Goal: Obtain resource: Download file/media

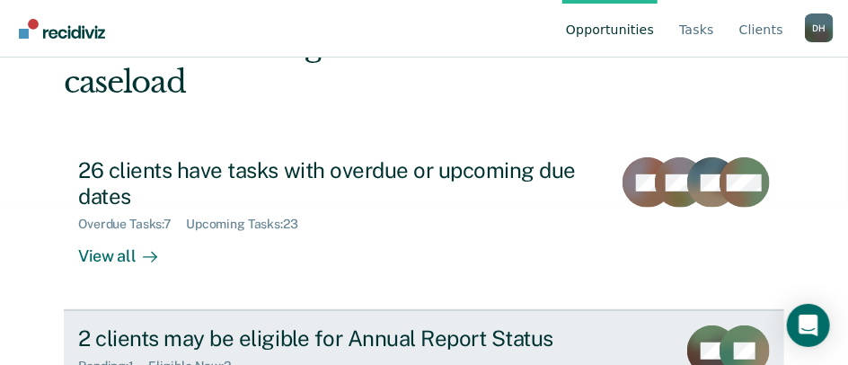
scroll to position [180, 0]
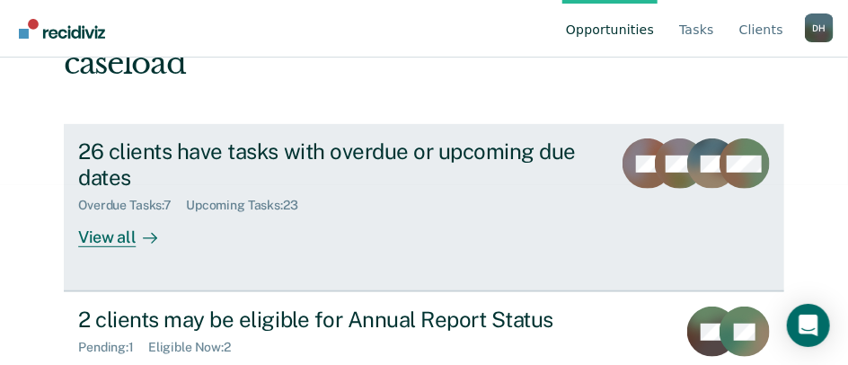
click at [95, 213] on div "View all" at bounding box center [128, 230] width 101 height 35
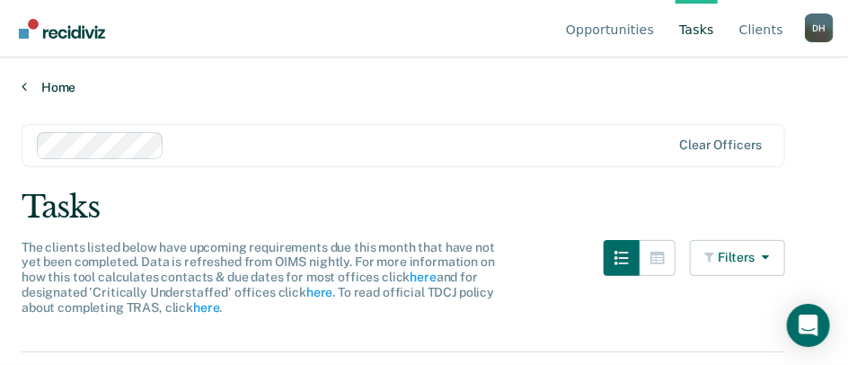
click at [62, 87] on link "Home" at bounding box center [424, 87] width 805 height 16
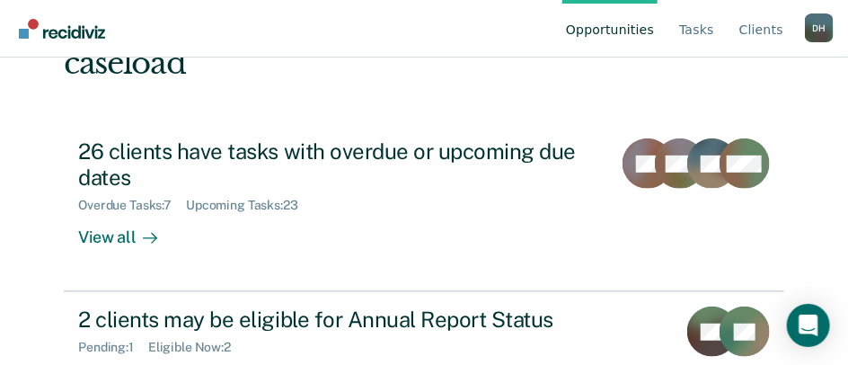
scroll to position [210, 0]
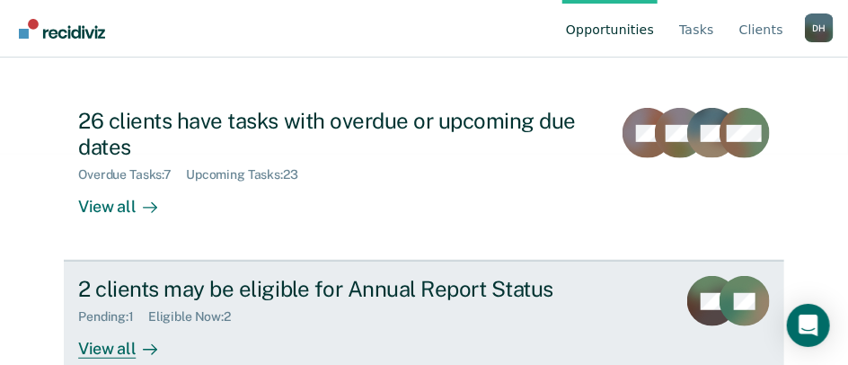
click at [110, 324] on div "View all" at bounding box center [128, 341] width 101 height 35
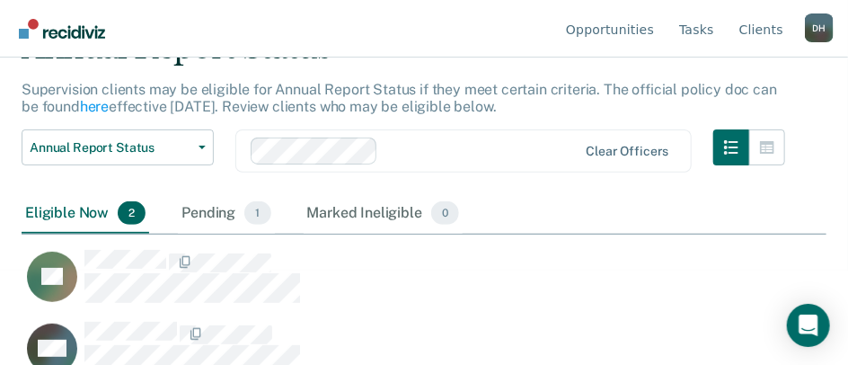
scroll to position [120, 0]
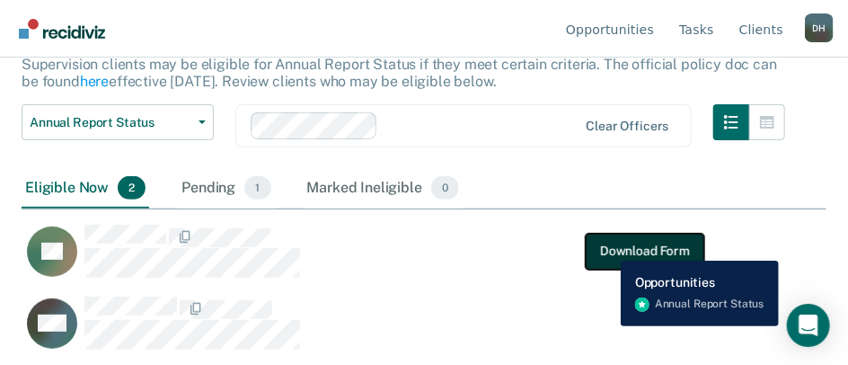
click at [608, 247] on button "Download Form" at bounding box center [645, 251] width 119 height 36
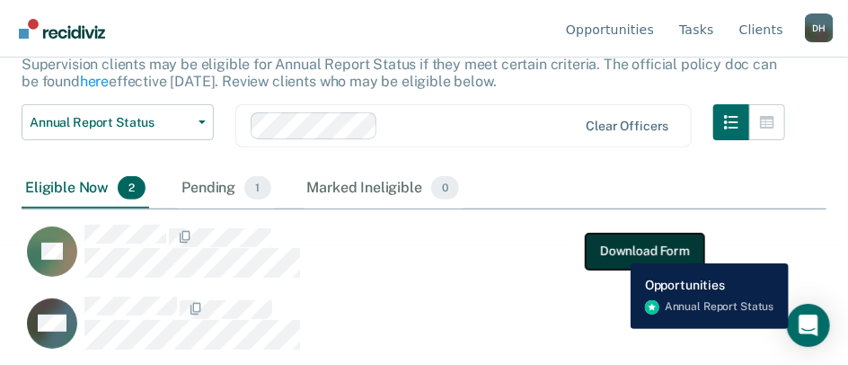
click at [617, 250] on button "Download Form" at bounding box center [645, 251] width 119 height 36
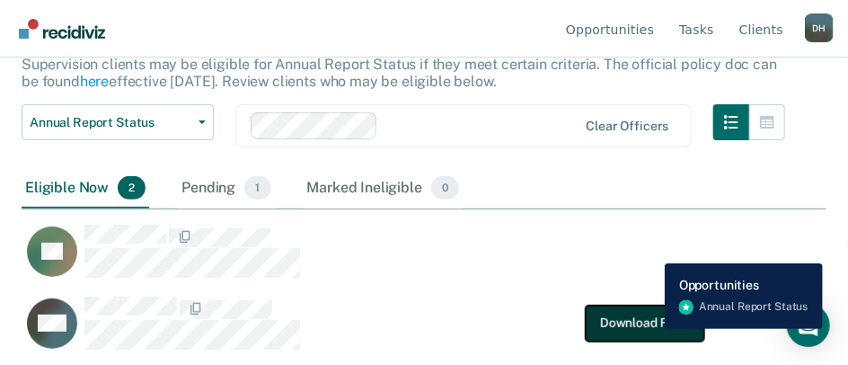
click at [652, 329] on button "Download Form" at bounding box center [645, 323] width 119 height 36
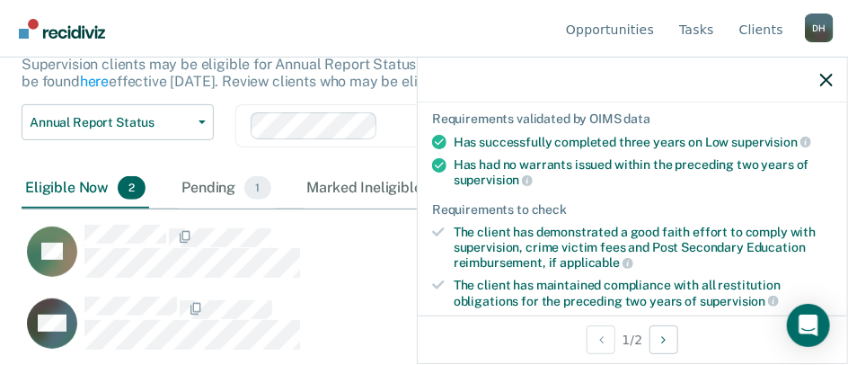
scroll to position [180, 0]
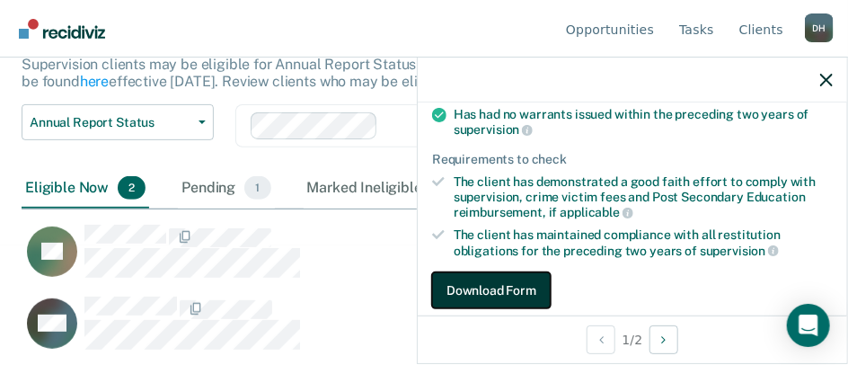
click at [511, 283] on button "Download Form" at bounding box center [491, 290] width 119 height 36
click at [517, 282] on button "Download Form" at bounding box center [491, 290] width 119 height 36
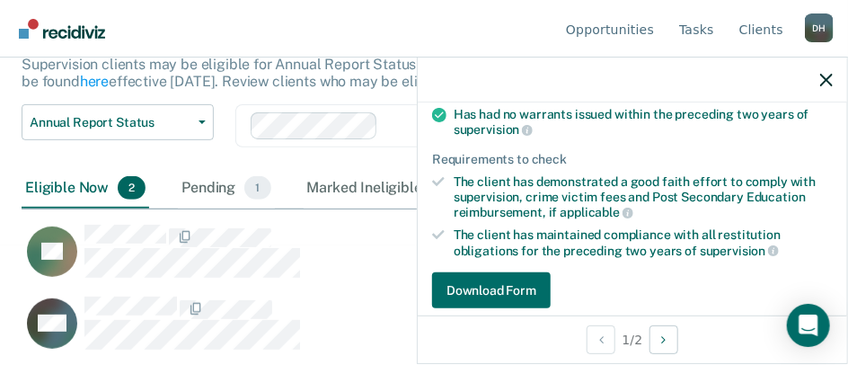
click at [61, 191] on div "Eligible Now 2" at bounding box center [86, 189] width 128 height 40
click at [798, 327] on div "Open Intercom Messenger" at bounding box center [810, 326] width 48 height 48
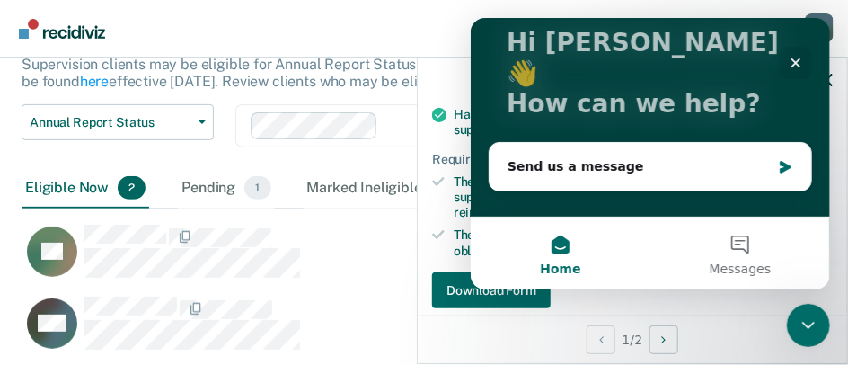
scroll to position [124, 0]
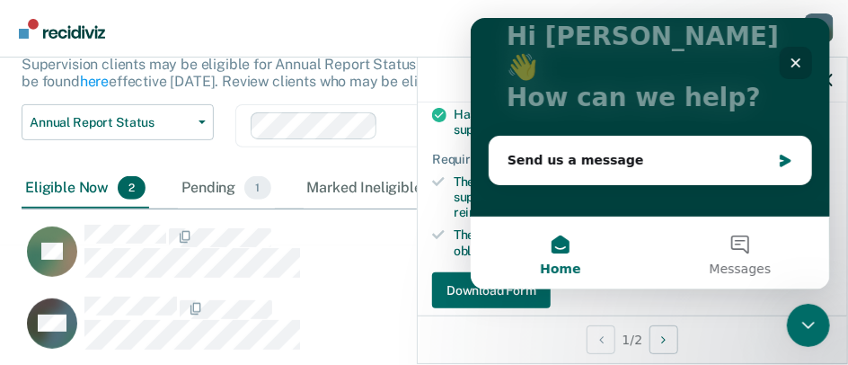
click at [795, 58] on icon "Close" at bounding box center [795, 62] width 14 height 14
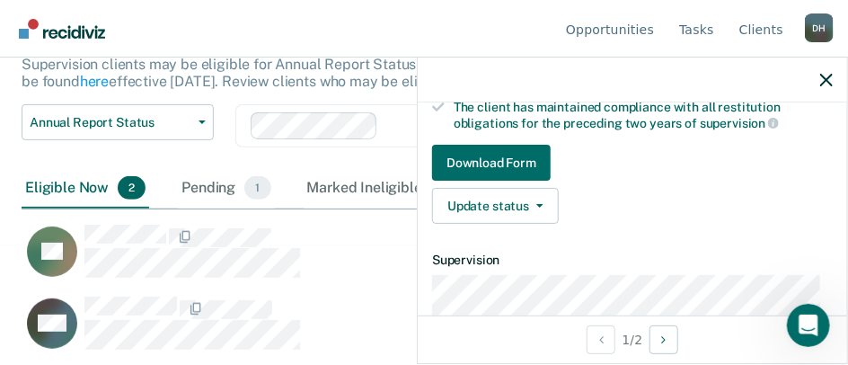
scroll to position [271, 0]
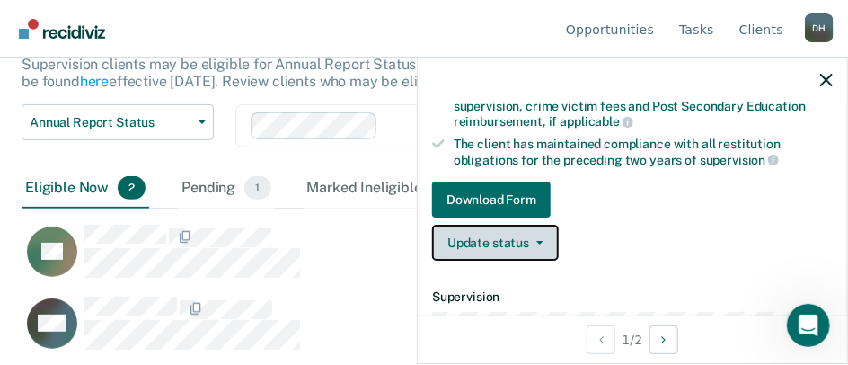
click at [469, 231] on button "Update status" at bounding box center [495, 243] width 127 height 36
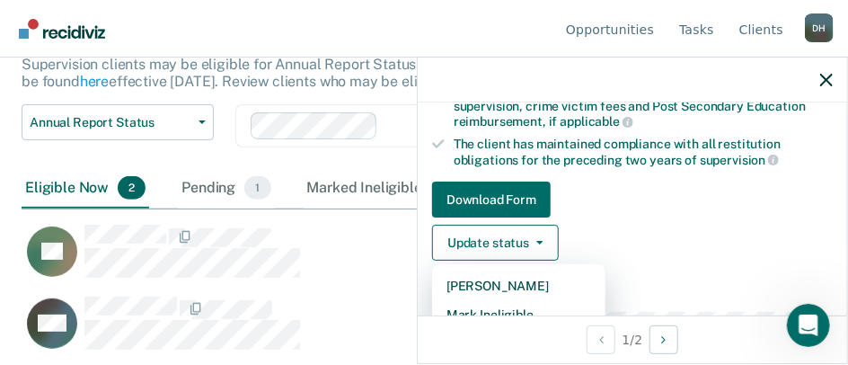
click at [663, 240] on div "Update status Mark Pending Mark Ineligible" at bounding box center [632, 243] width 401 height 36
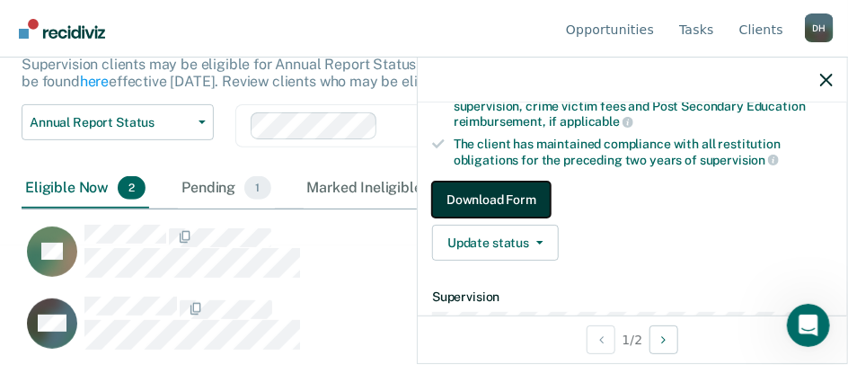
click at [497, 202] on button "Download Form" at bounding box center [491, 200] width 119 height 36
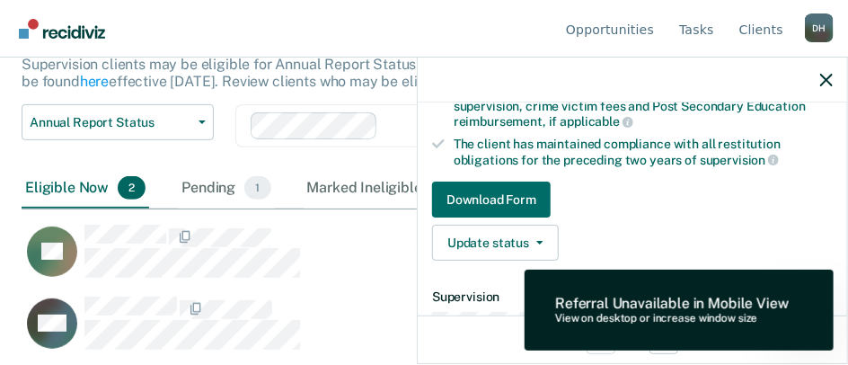
click at [694, 324] on div "View on desktop or increase window size" at bounding box center [672, 319] width 234 height 13
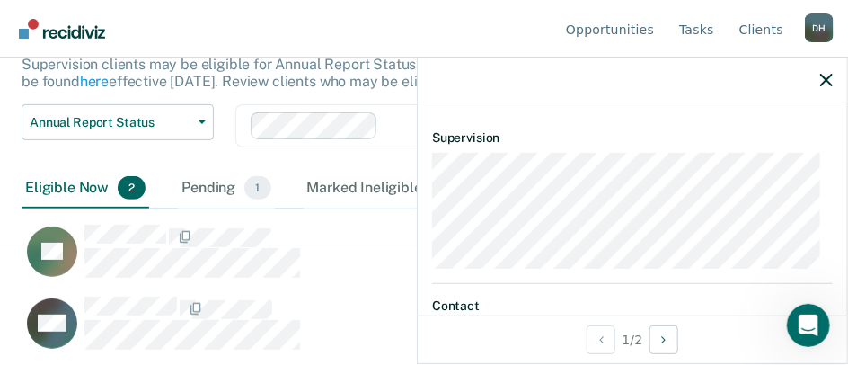
scroll to position [450, 0]
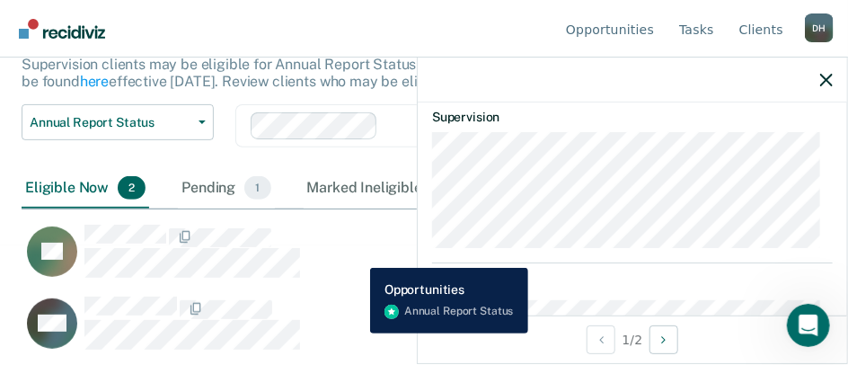
click at [357, 254] on div "DF Download Form" at bounding box center [363, 251] width 683 height 55
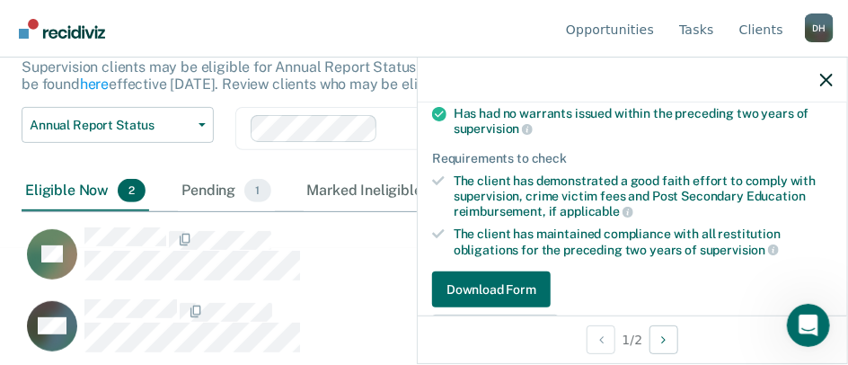
scroll to position [120, 0]
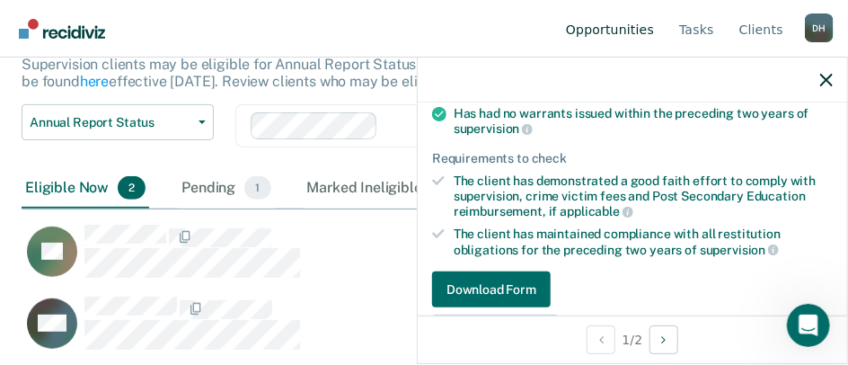
click at [604, 31] on link "Opportunities" at bounding box center [610, 29] width 95 height 58
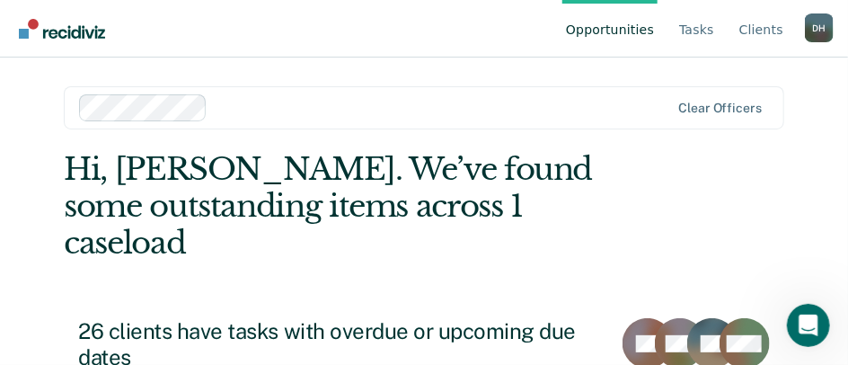
click at [641, 31] on link "Opportunities" at bounding box center [610, 29] width 95 height 58
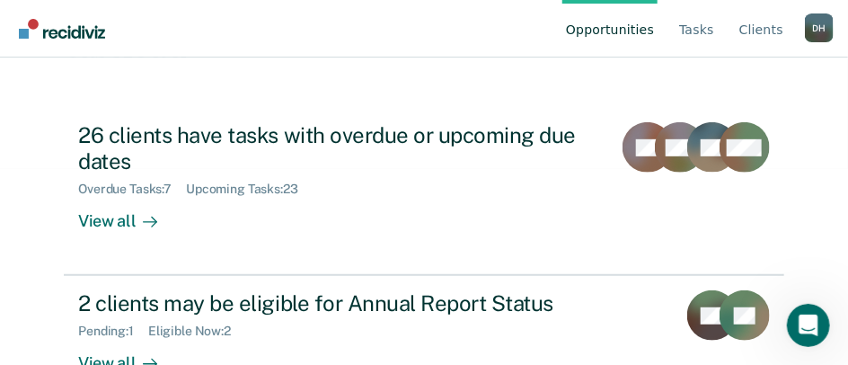
scroll to position [210, 0]
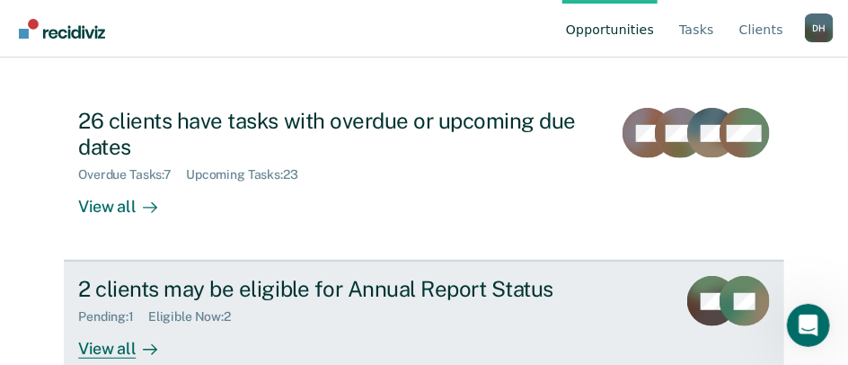
click at [98, 324] on div "View all" at bounding box center [128, 341] width 101 height 35
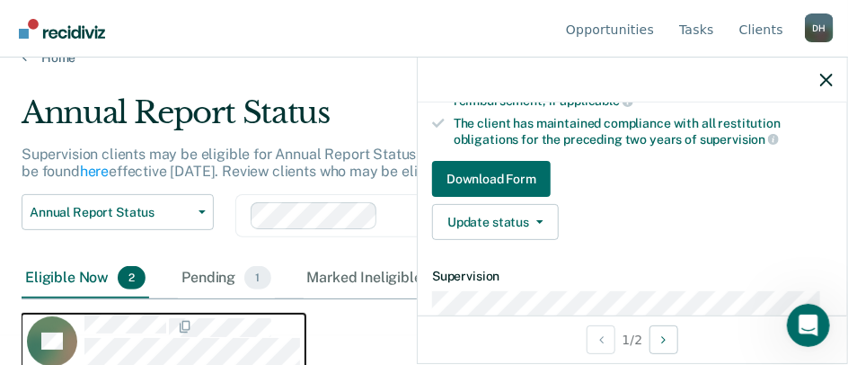
scroll to position [271, 0]
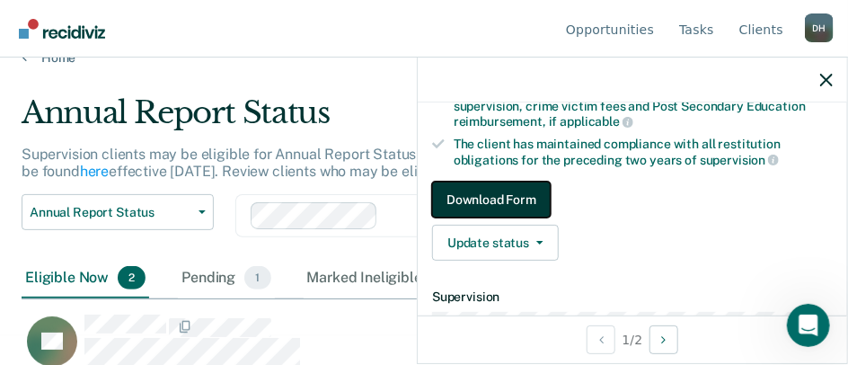
click at [501, 189] on button "Download Form" at bounding box center [491, 200] width 119 height 36
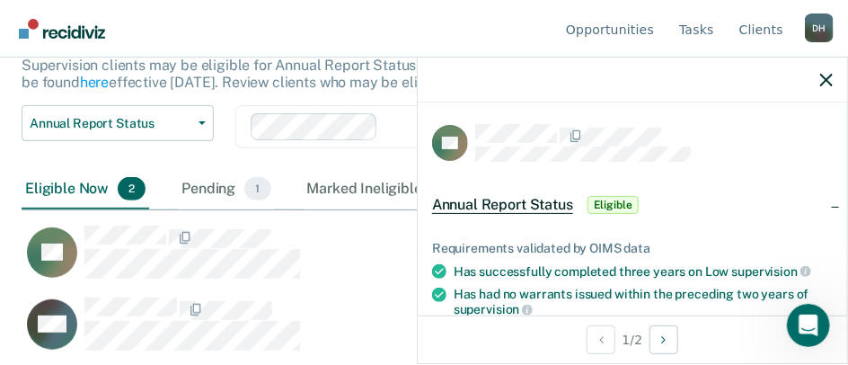
scroll to position [120, 0]
click at [52, 188] on div "Eligible Now 2" at bounding box center [86, 189] width 128 height 40
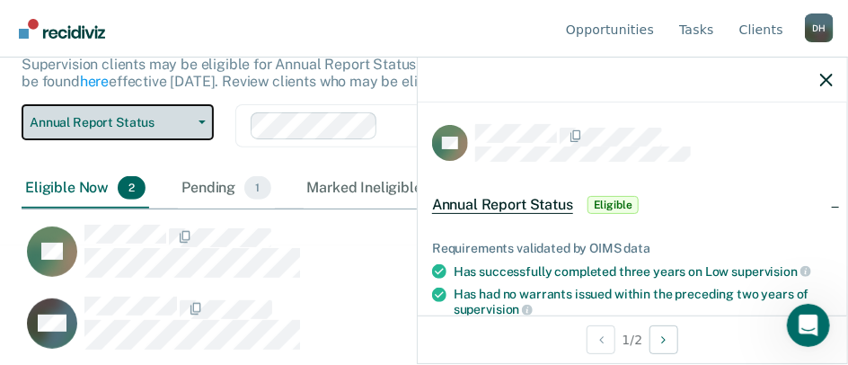
click at [100, 123] on span "Annual Report Status" at bounding box center [111, 122] width 162 height 15
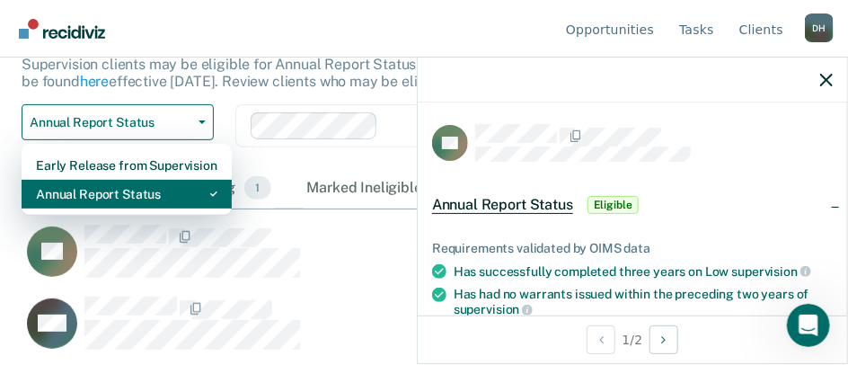
click at [97, 195] on div "Annual Report Status" at bounding box center [127, 194] width 182 height 29
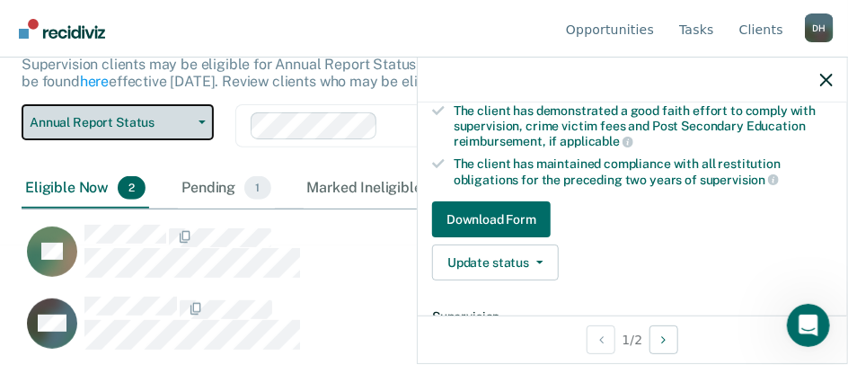
scroll to position [269, 0]
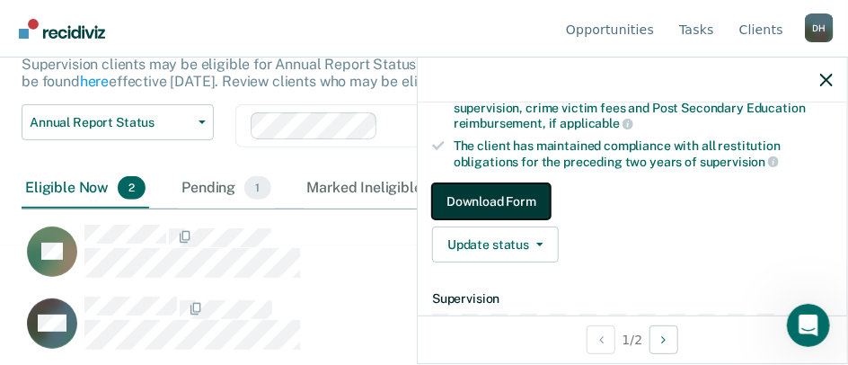
click at [506, 192] on button "Download Form" at bounding box center [491, 201] width 119 height 36
click at [521, 192] on button "Download Form" at bounding box center [491, 201] width 119 height 36
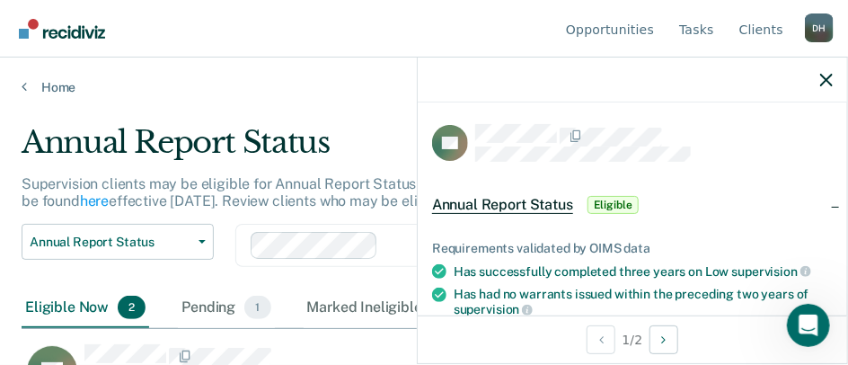
scroll to position [0, 0]
click at [485, 200] on span "Annual Report Status" at bounding box center [502, 205] width 141 height 18
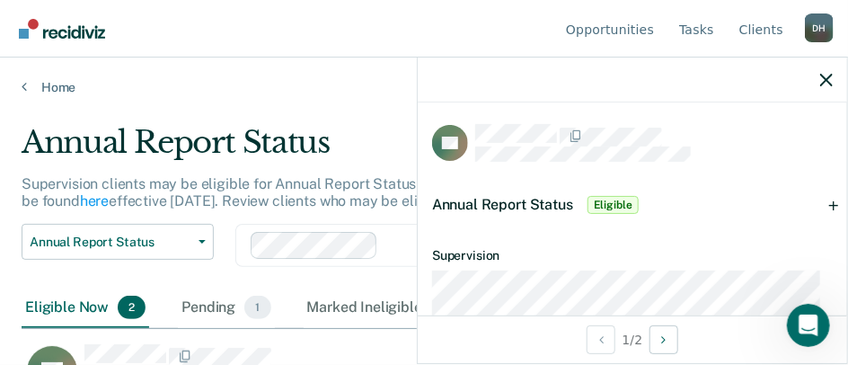
click at [486, 203] on span "Annual Report Status" at bounding box center [502, 204] width 141 height 17
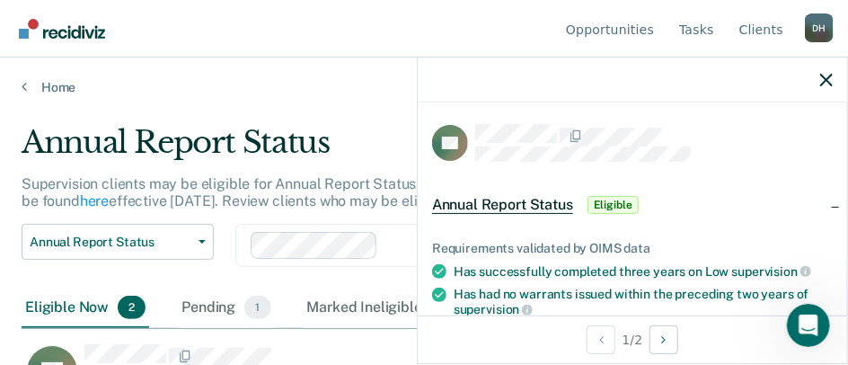
click at [485, 203] on span "Annual Report Status" at bounding box center [502, 205] width 141 height 18
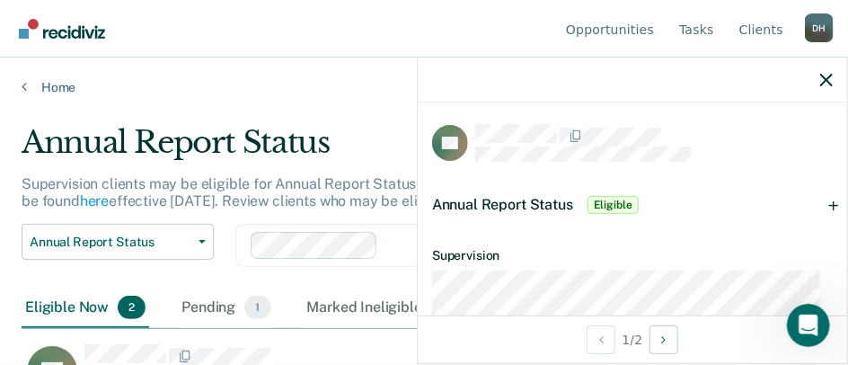
click at [490, 203] on span "Annual Report Status" at bounding box center [502, 204] width 141 height 17
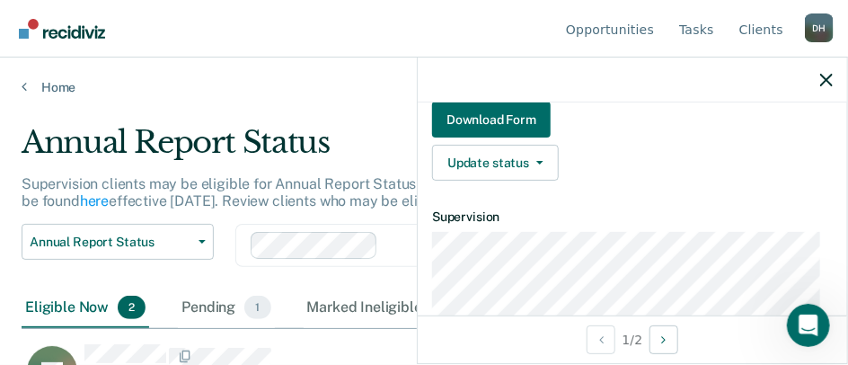
scroll to position [360, 0]
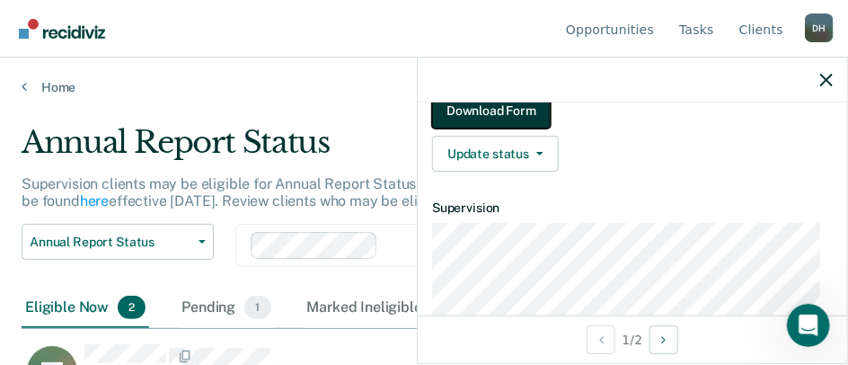
click at [494, 113] on button "Download Form" at bounding box center [491, 111] width 119 height 36
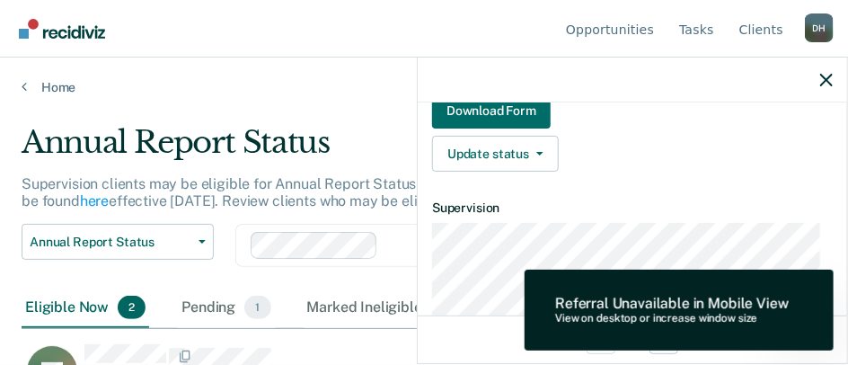
click at [625, 292] on div "Referral Unavailable in Mobile View View on desktop or increase window size" at bounding box center [679, 310] width 309 height 81
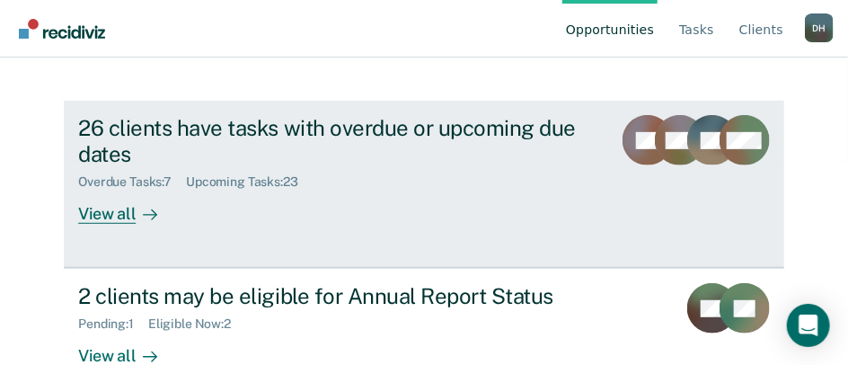
scroll to position [210, 0]
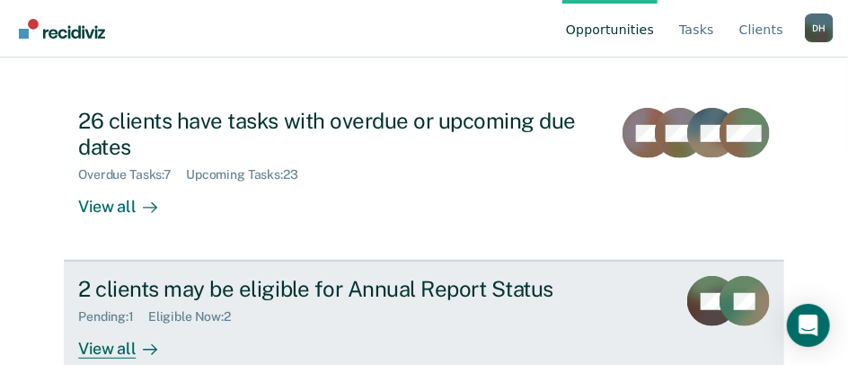
click at [104, 324] on div "View all" at bounding box center [128, 341] width 101 height 35
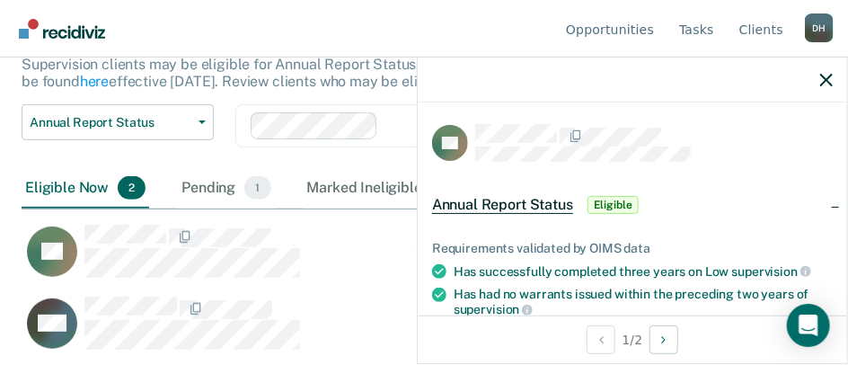
click at [431, 57] on nav "Opportunities Tasks Client s Dexter Holmes D H Profile How it works Log Out" at bounding box center [424, 28] width 820 height 57
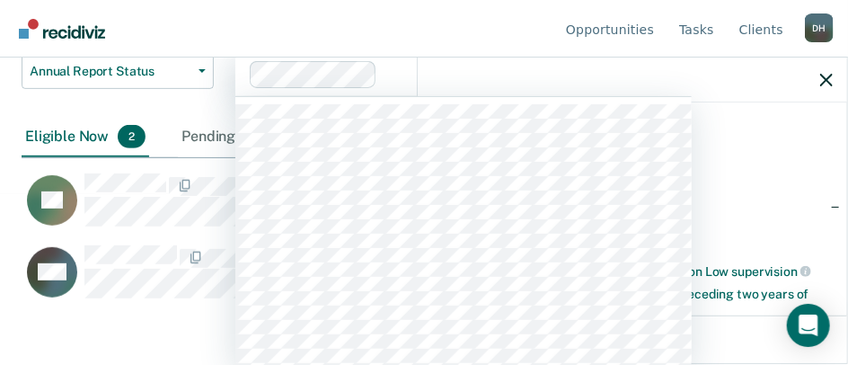
click at [299, 96] on div "1214 results available. Use Up and Down to choose options, press Enter to selec…" at bounding box center [463, 74] width 457 height 43
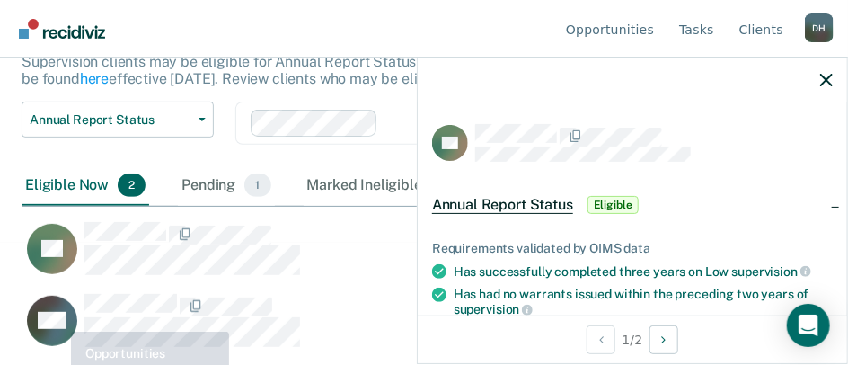
scroll to position [120, 0]
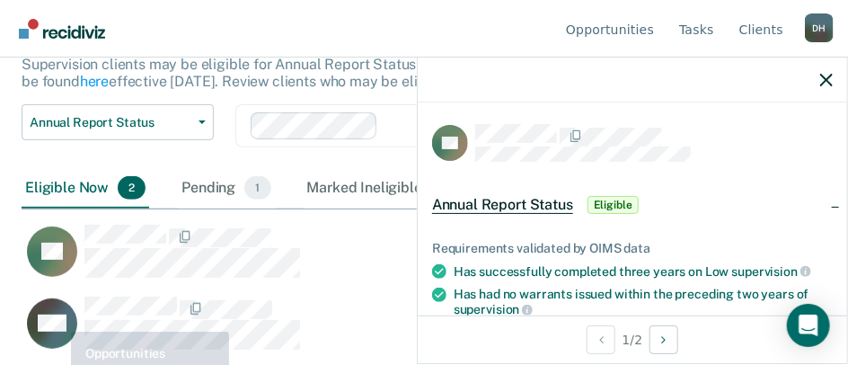
click at [58, 245] on html "Looks like you’re using Internet Explorer 11. For faster loading and a better e…" at bounding box center [424, 62] width 848 height 365
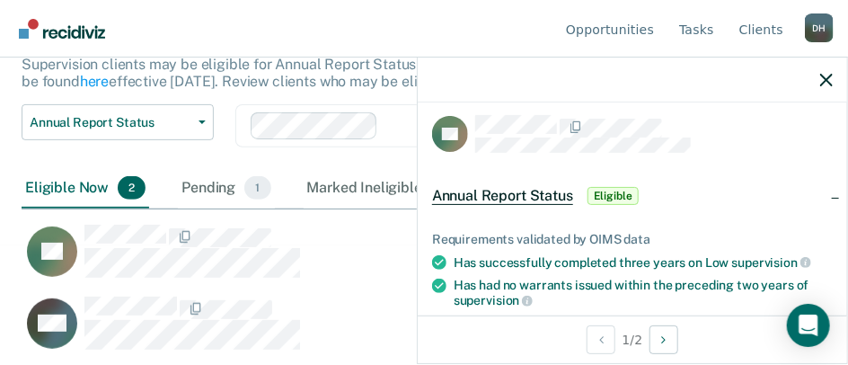
scroll to position [0, 0]
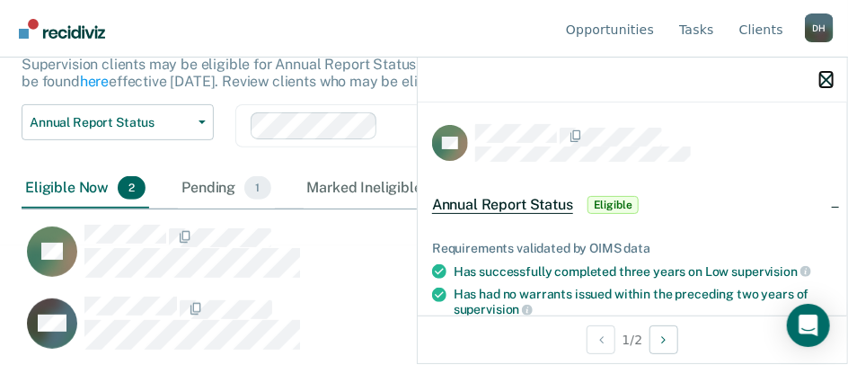
click at [824, 73] on button "button" at bounding box center [827, 79] width 13 height 15
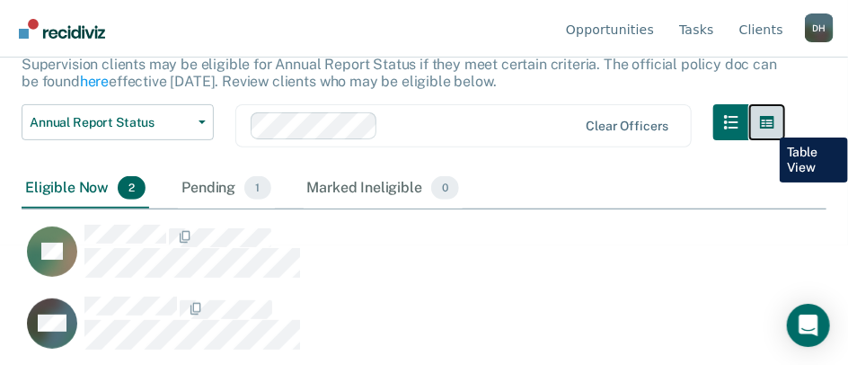
click at [767, 124] on button "button" at bounding box center [768, 122] width 36 height 36
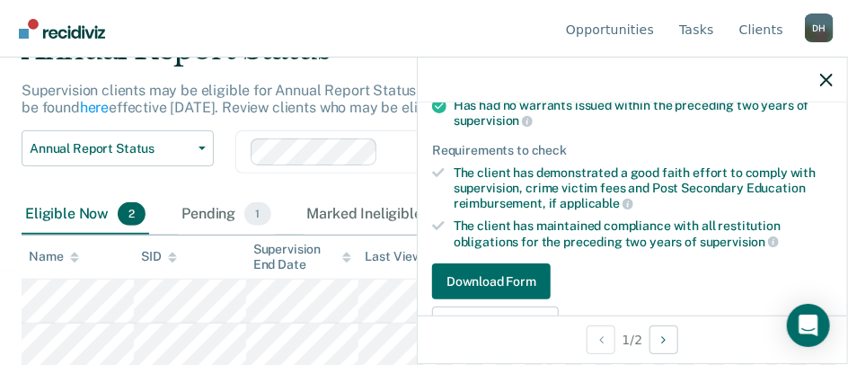
scroll to position [180, 0]
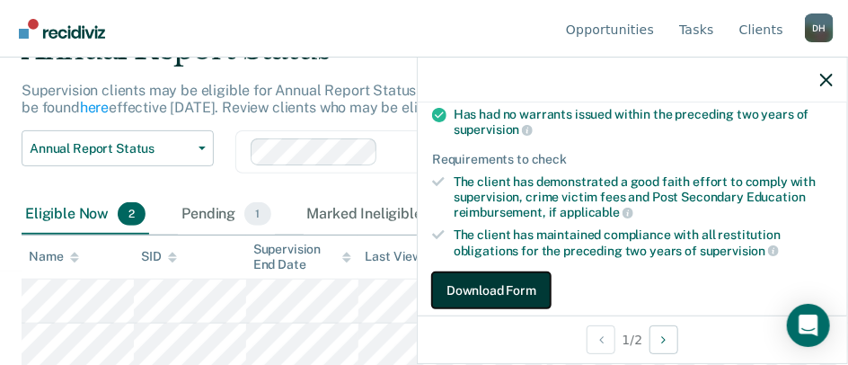
click at [520, 288] on button "Download Form" at bounding box center [491, 290] width 119 height 36
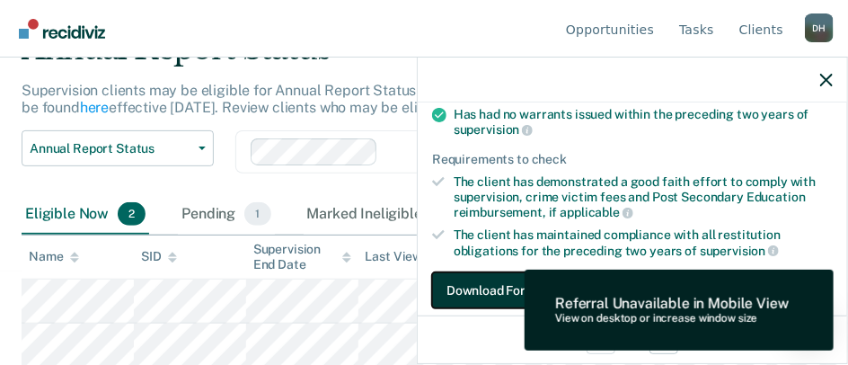
click at [520, 287] on button "Download Form" at bounding box center [491, 290] width 119 height 36
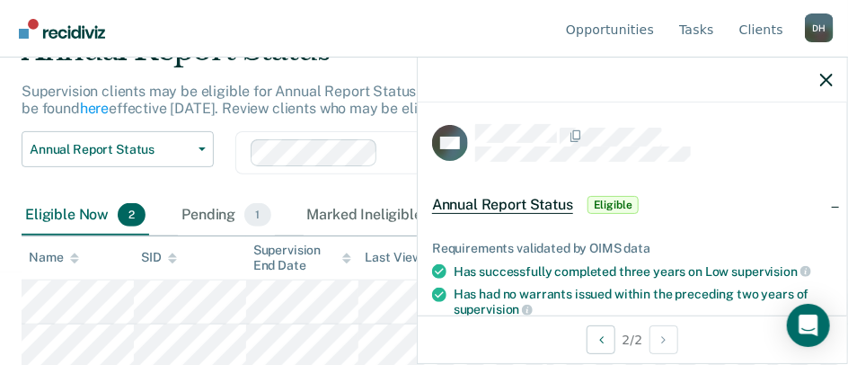
scroll to position [93, 0]
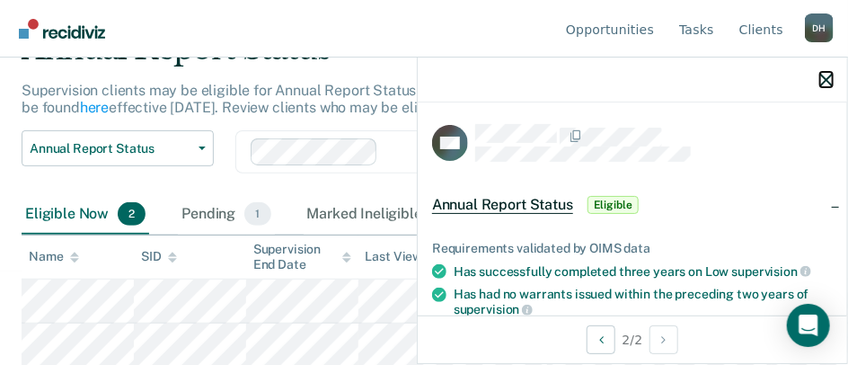
click at [828, 78] on icon "button" at bounding box center [827, 80] width 13 height 13
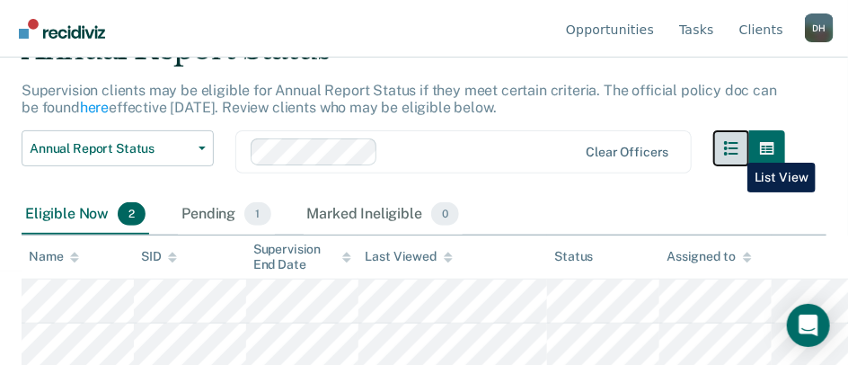
click at [734, 149] on button "button" at bounding box center [732, 148] width 36 height 36
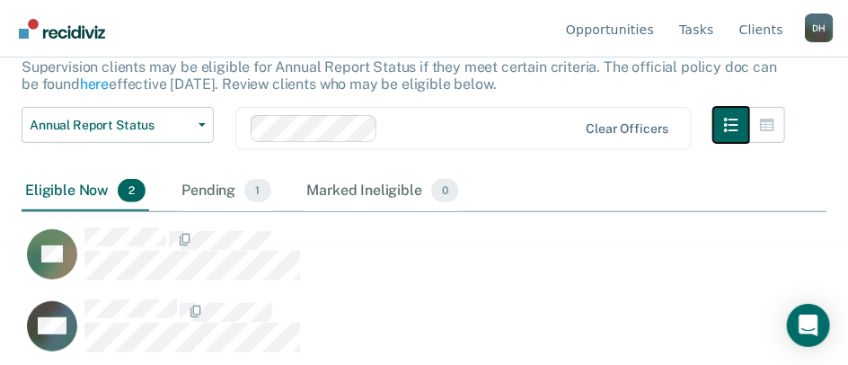
scroll to position [120, 0]
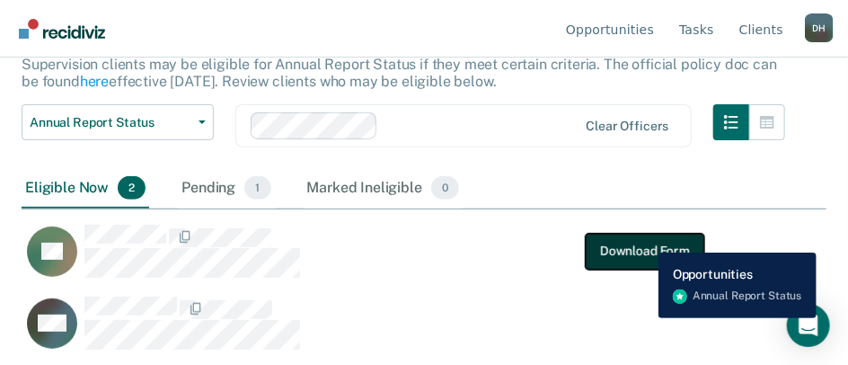
click at [645, 239] on button "Download Form" at bounding box center [645, 251] width 119 height 36
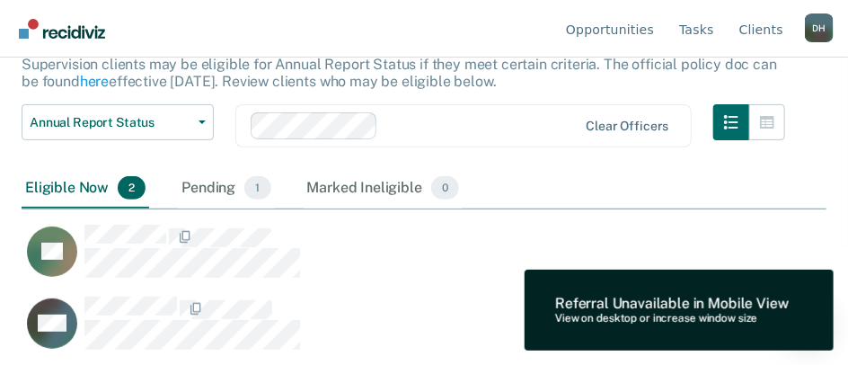
click at [653, 328] on div "Referral Unavailable in Mobile View View on desktop or increase window size" at bounding box center [679, 310] width 309 height 81
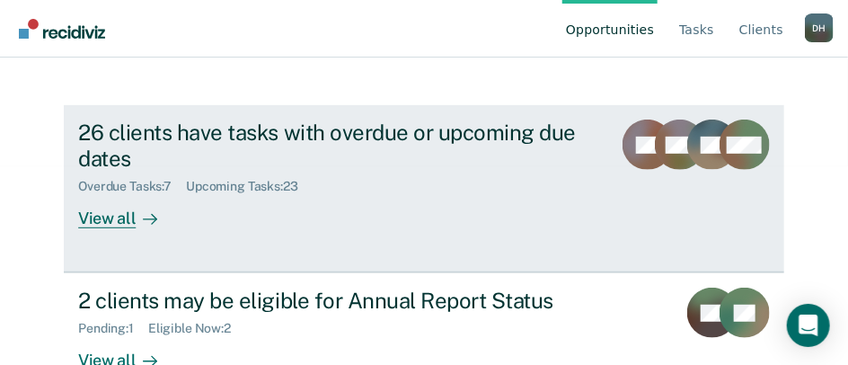
scroll to position [210, 0]
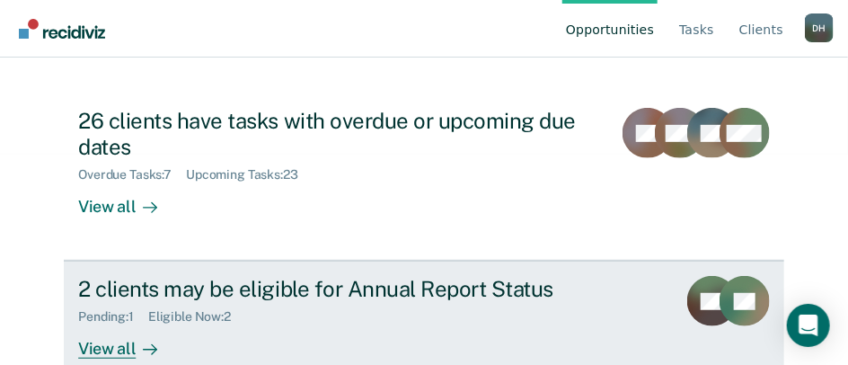
click at [303, 276] on div "2 clients may be eligible for Annual Report Status" at bounding box center [370, 289] width 584 height 26
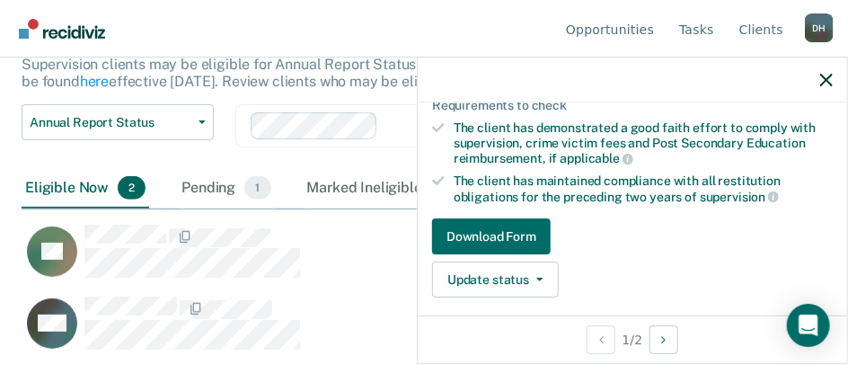
scroll to position [269, 0]
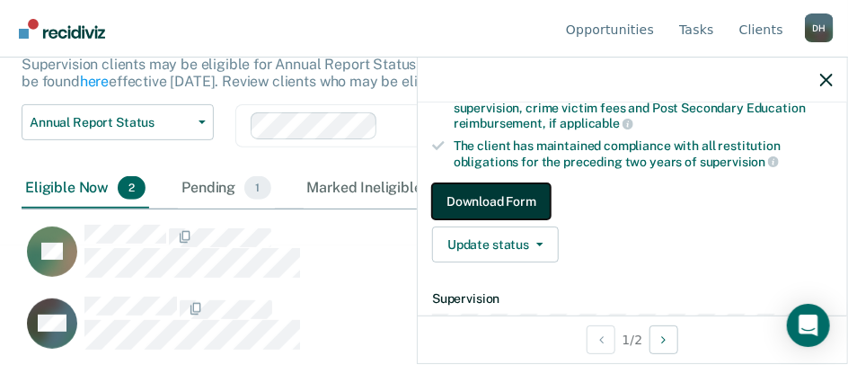
click at [485, 202] on button "Download Form" at bounding box center [491, 201] width 119 height 36
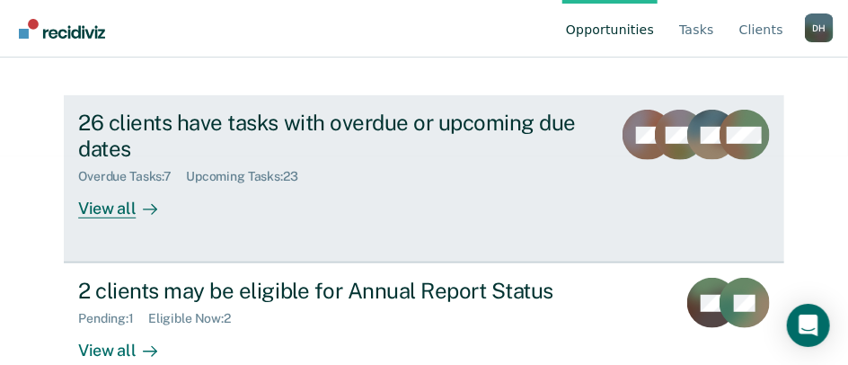
scroll to position [210, 0]
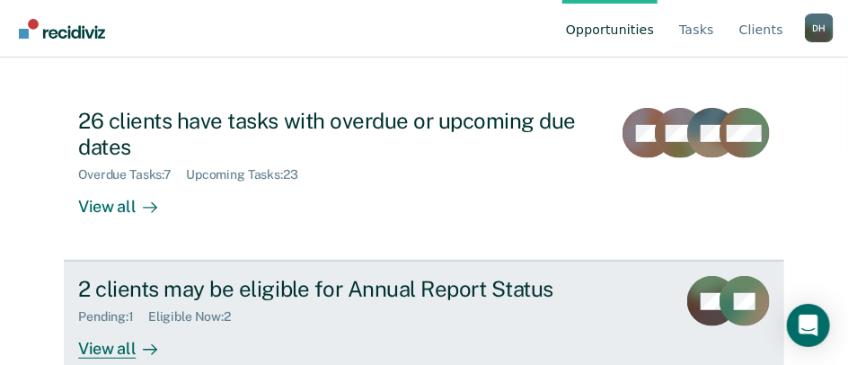
click at [167, 309] on div "Eligible Now : 2" at bounding box center [196, 316] width 97 height 15
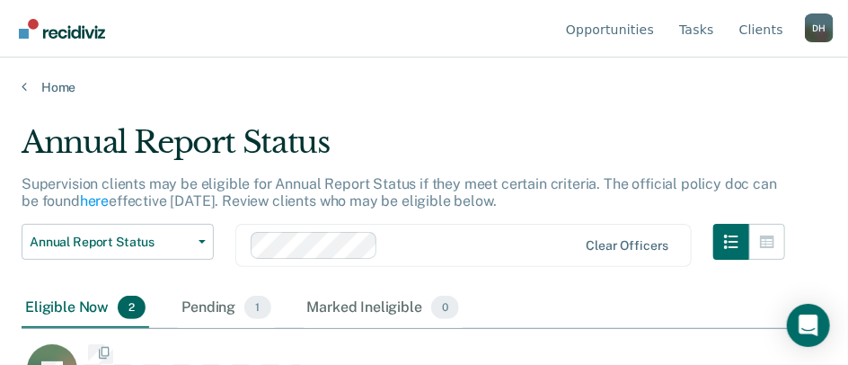
scroll to position [92, 792]
